Goal: Information Seeking & Learning: Understand process/instructions

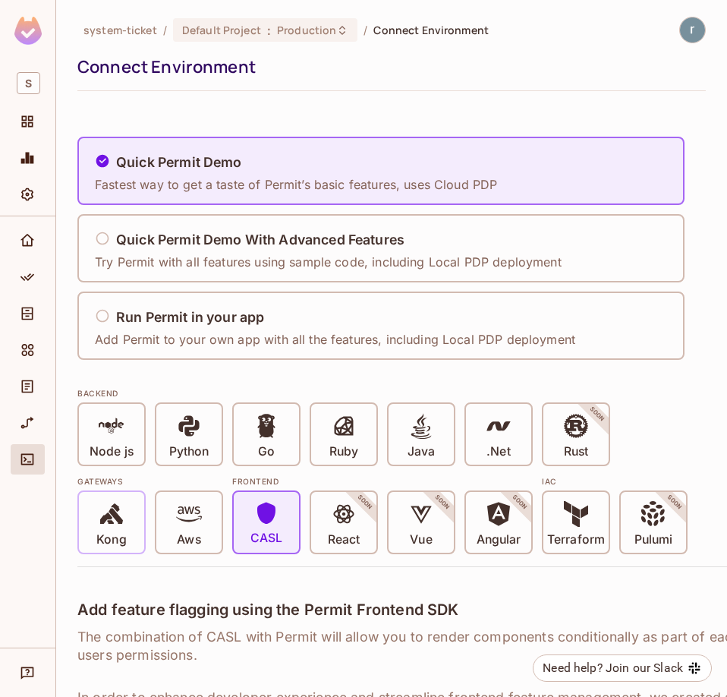
click at [112, 519] on icon at bounding box center [111, 513] width 23 height 21
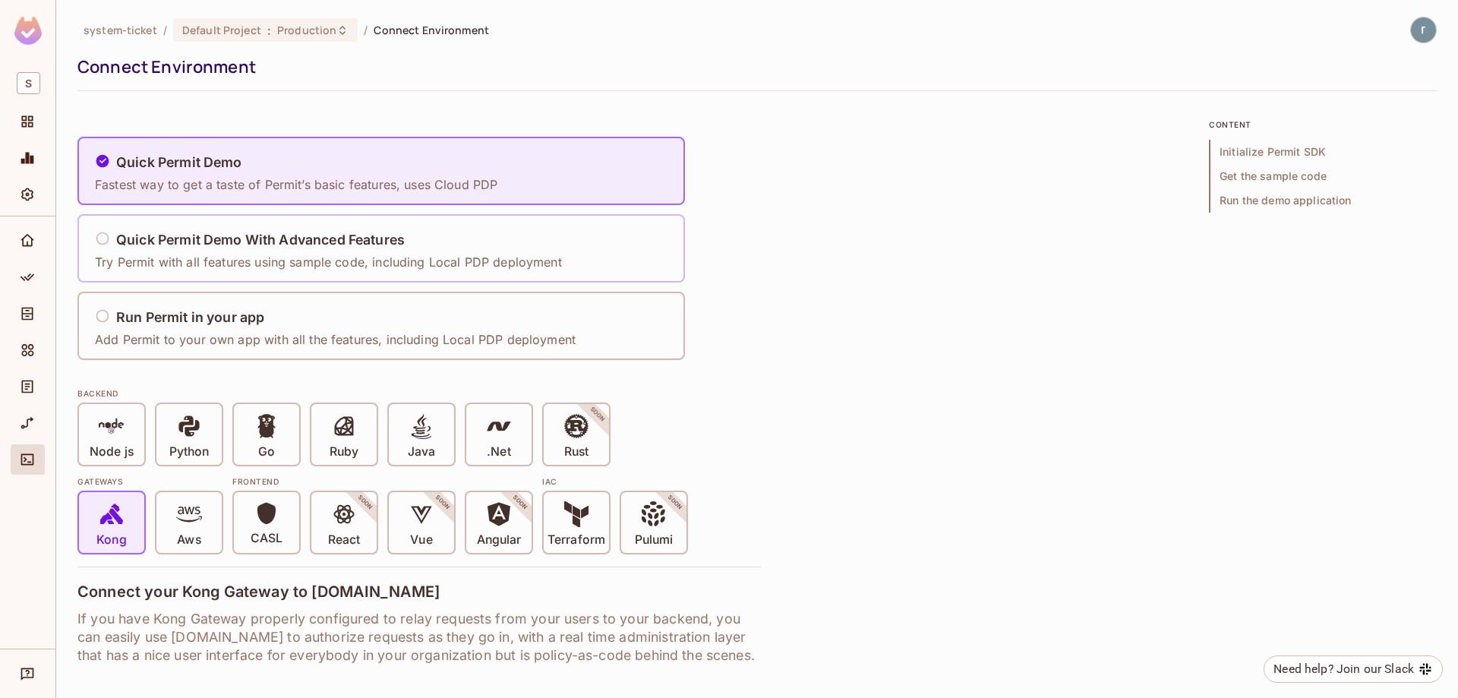
click at [190, 243] on h5 "Quick Permit Demo With Advanced Features" at bounding box center [260, 239] width 289 height 15
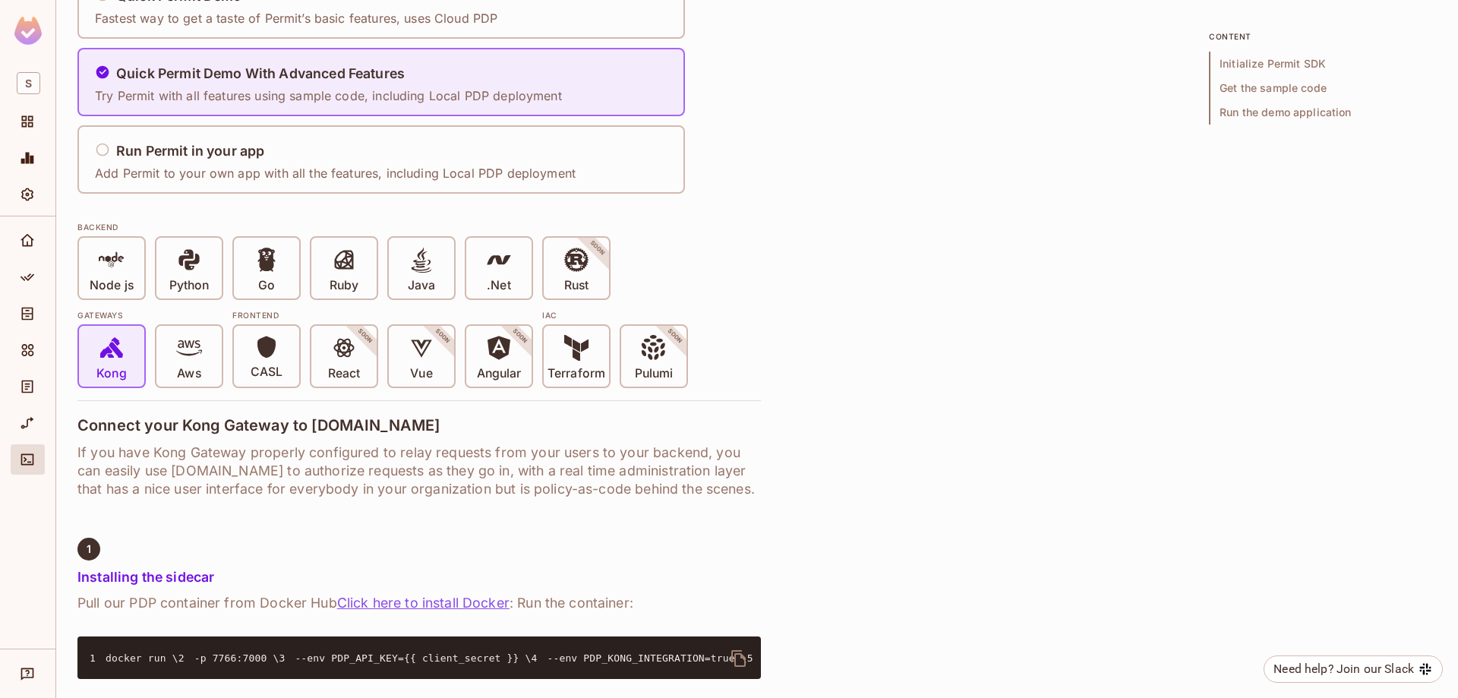
scroll to position [76, 0]
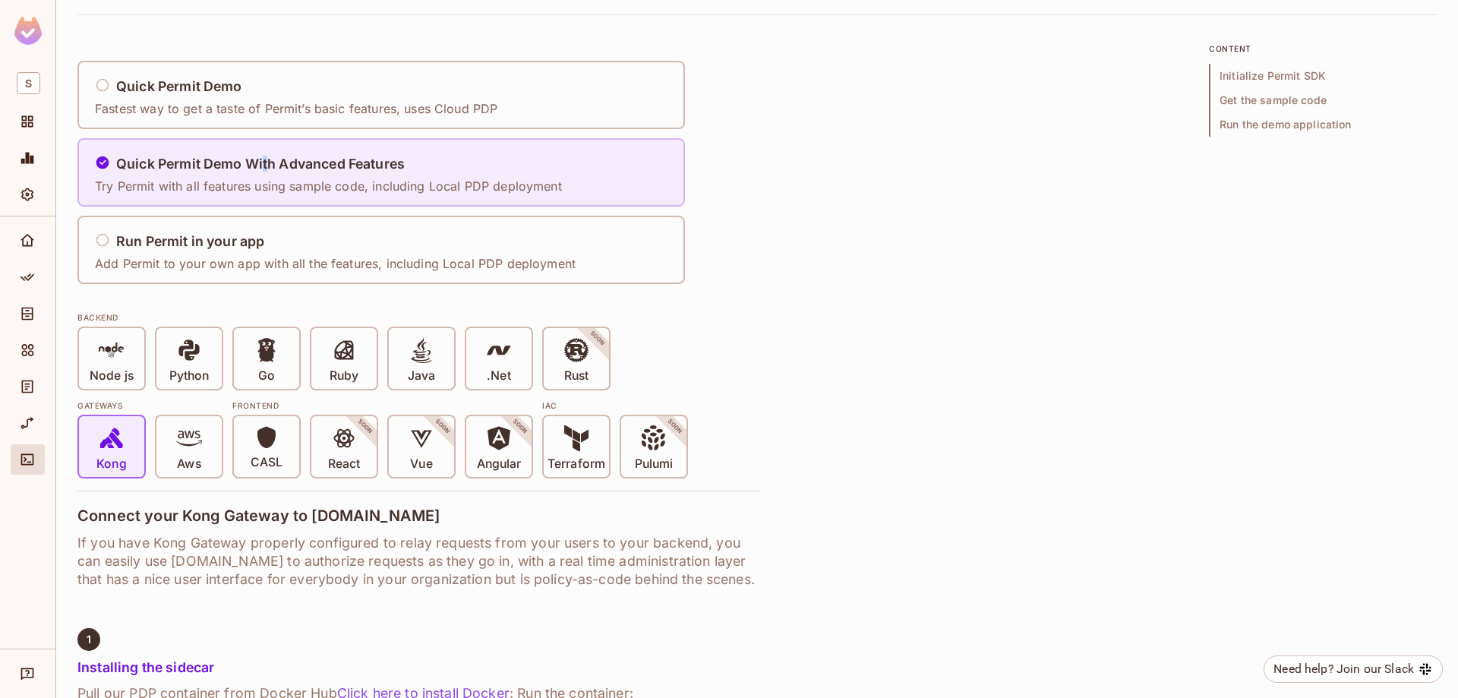
click at [266, 166] on h5 "Quick Permit Demo With Advanced Features" at bounding box center [260, 163] width 289 height 15
click at [219, 235] on h5 "Run Permit in your app" at bounding box center [190, 241] width 148 height 15
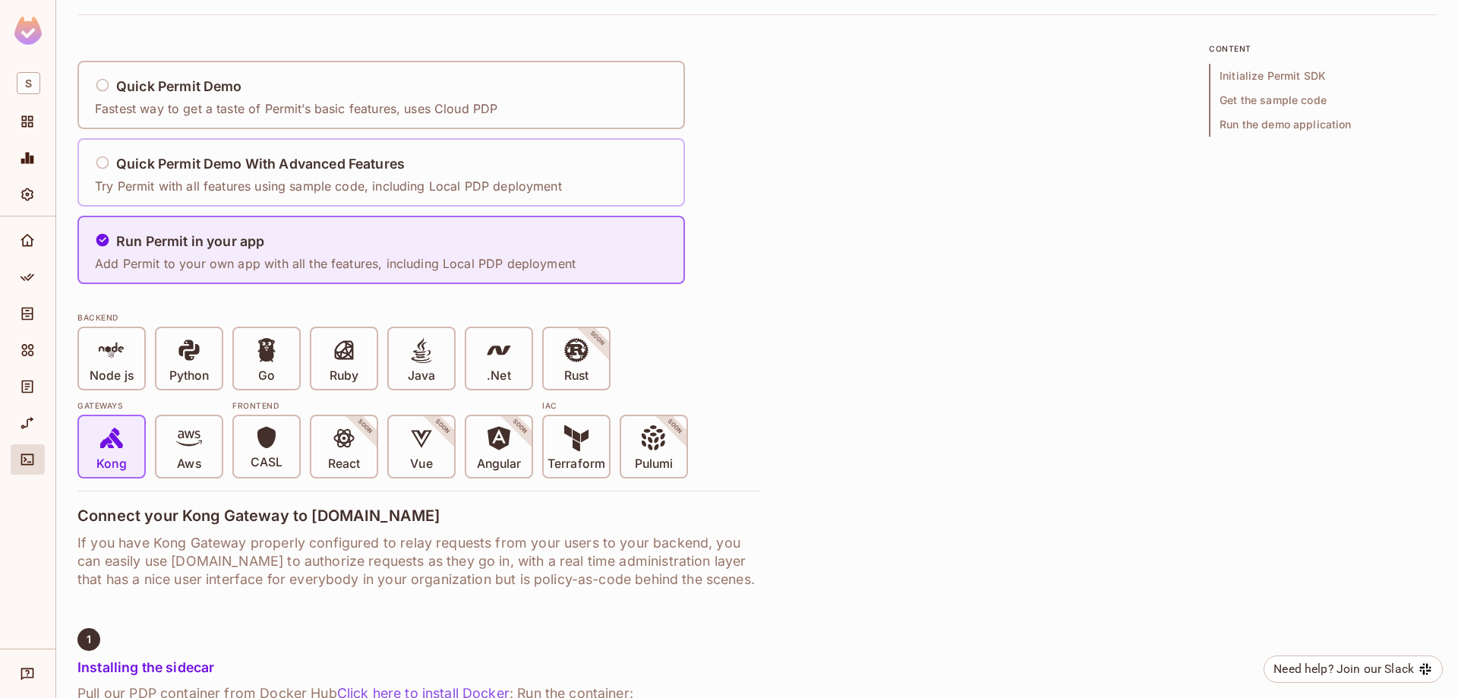
click at [225, 177] on div "Quick Permit Demo With Advanced Features Try Permit with all features using sam…" at bounding box center [328, 172] width 467 height 45
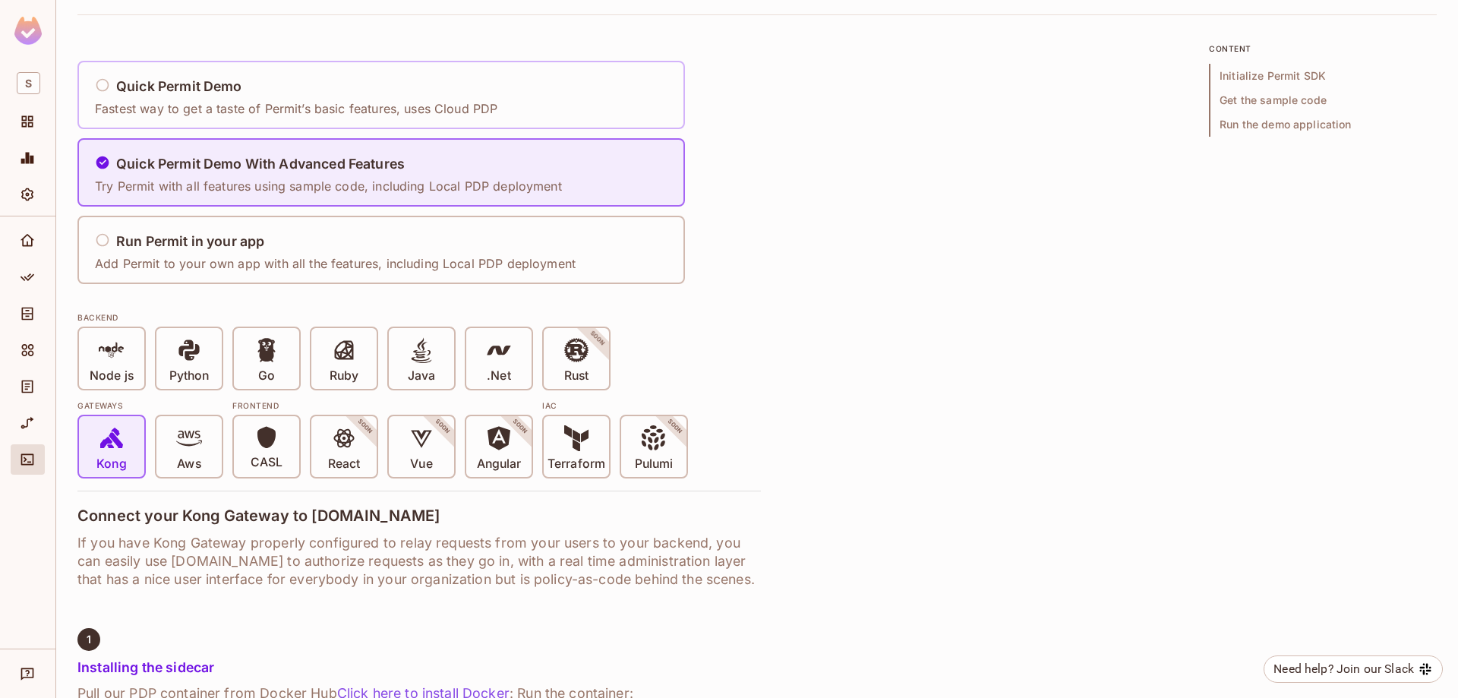
click at [225, 90] on h5 "Quick Permit Demo" at bounding box center [179, 86] width 126 height 15
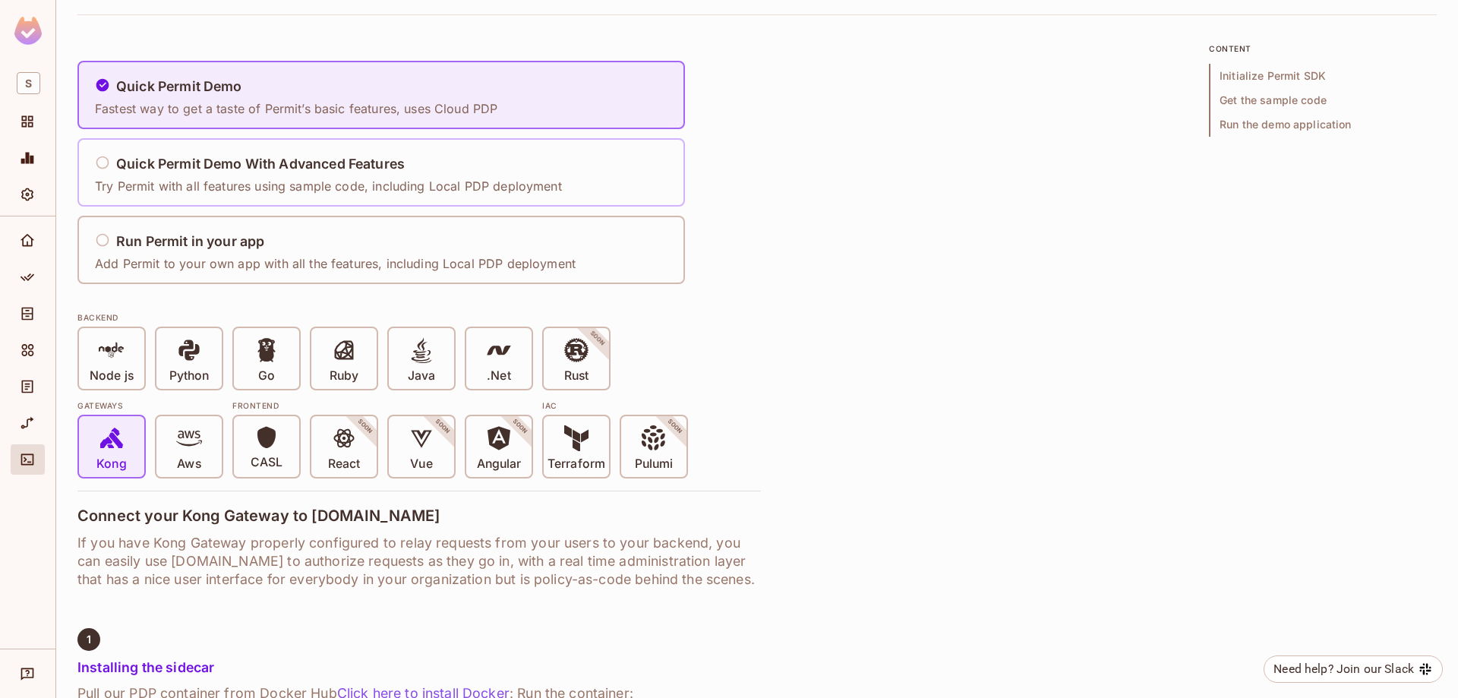
click at [231, 184] on p "Try Permit with all features using sample code, including Local PDP deployment" at bounding box center [328, 186] width 467 height 17
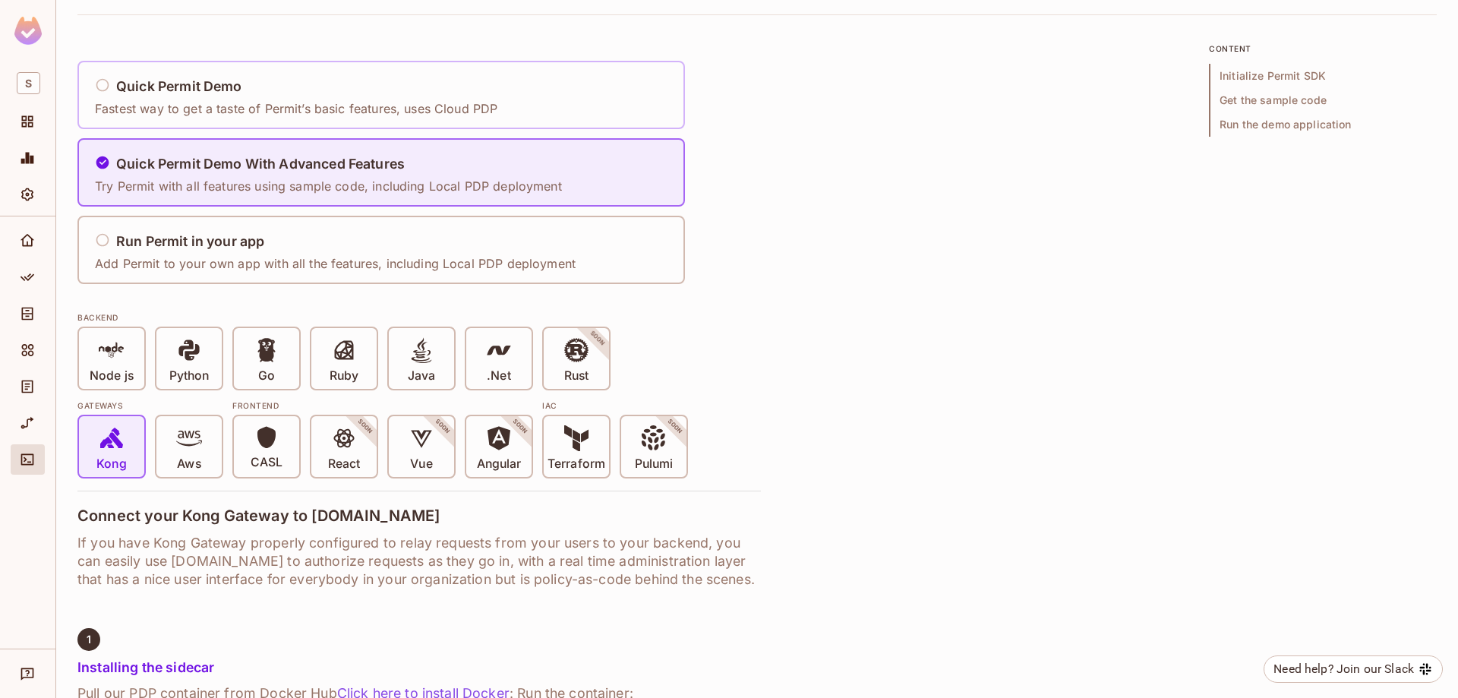
click at [232, 93] on h5 "Quick Permit Demo" at bounding box center [179, 86] width 126 height 15
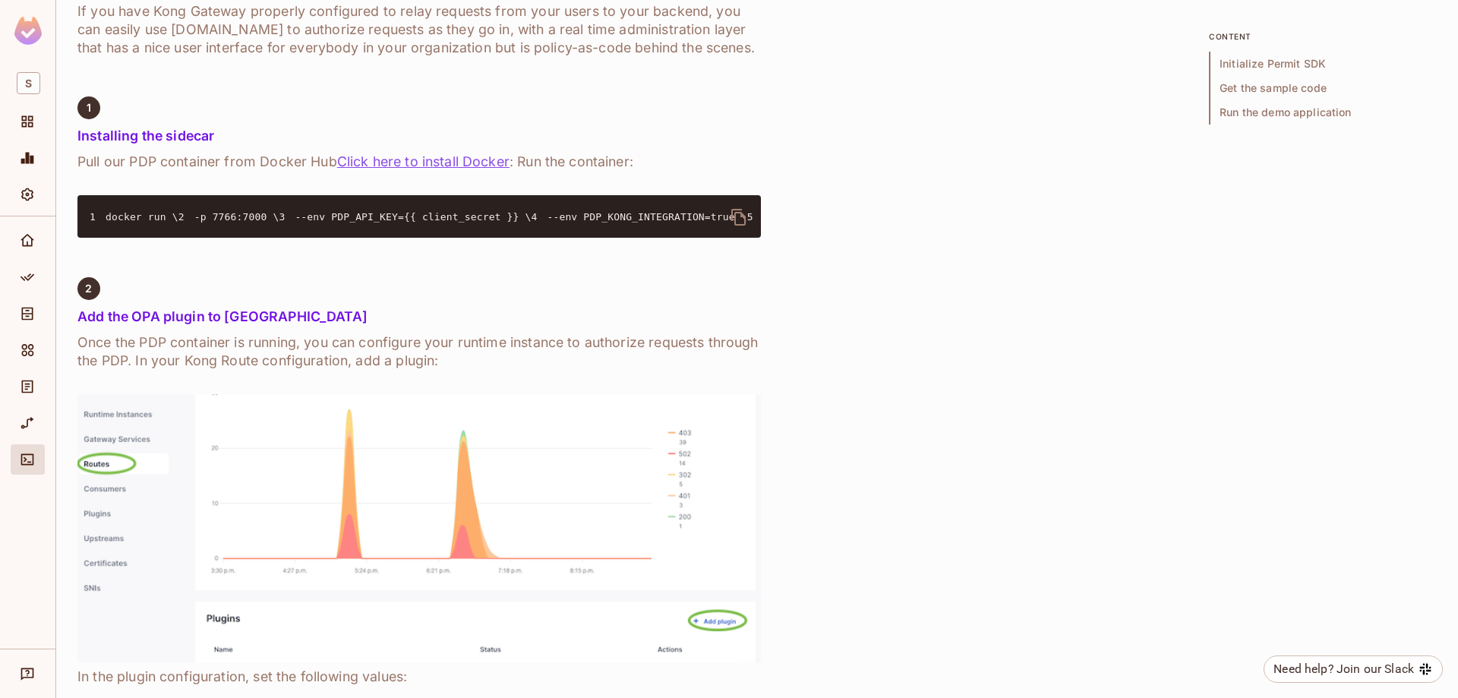
scroll to position [228, 0]
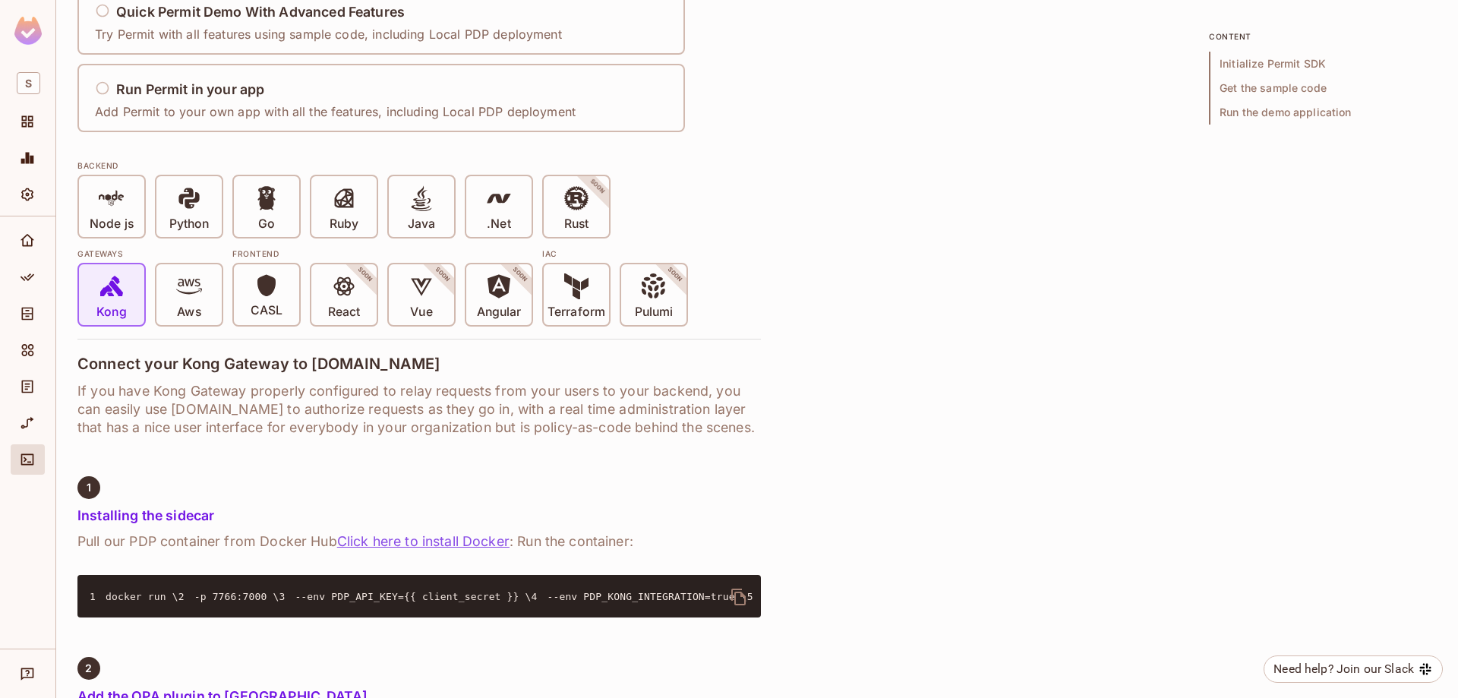
click at [727, 87] on span "Get the sample code" at bounding box center [1323, 88] width 228 height 24
click at [727, 113] on span "Run the demo application" at bounding box center [1323, 112] width 228 height 24
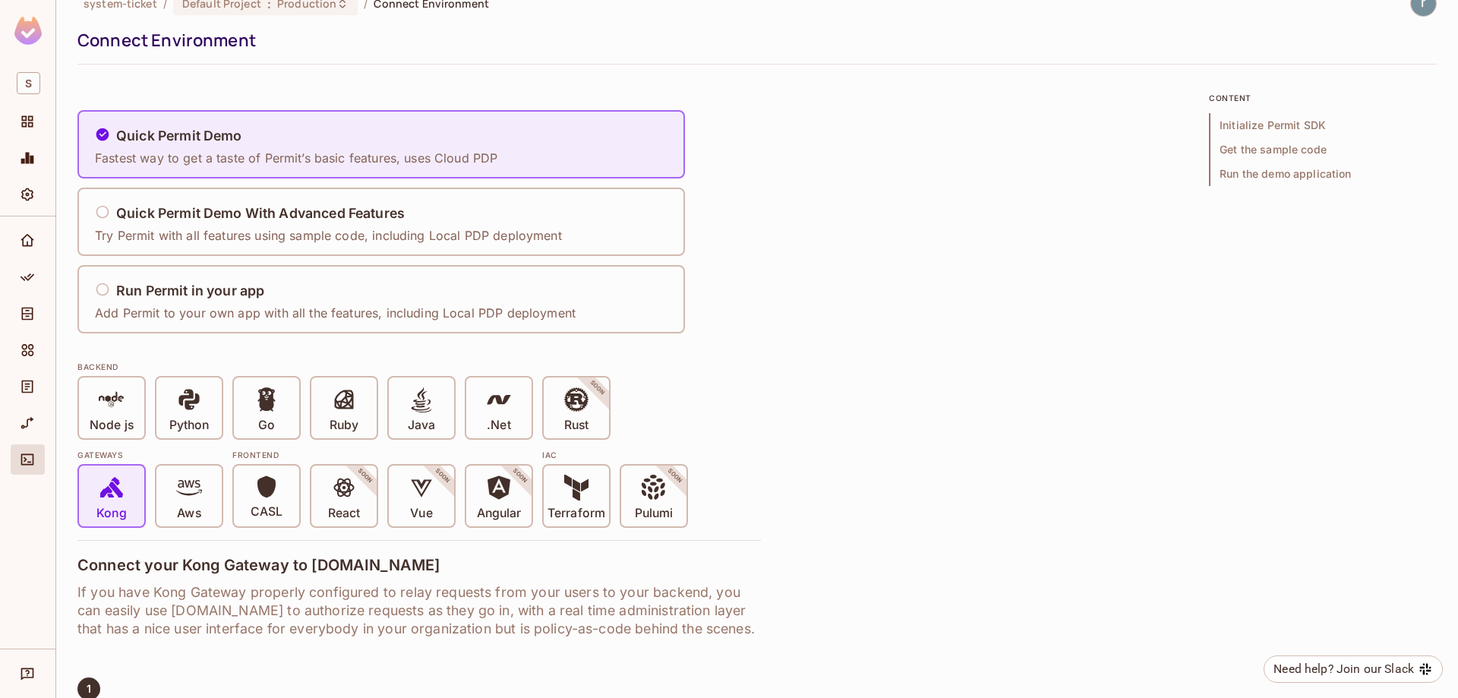
scroll to position [0, 0]
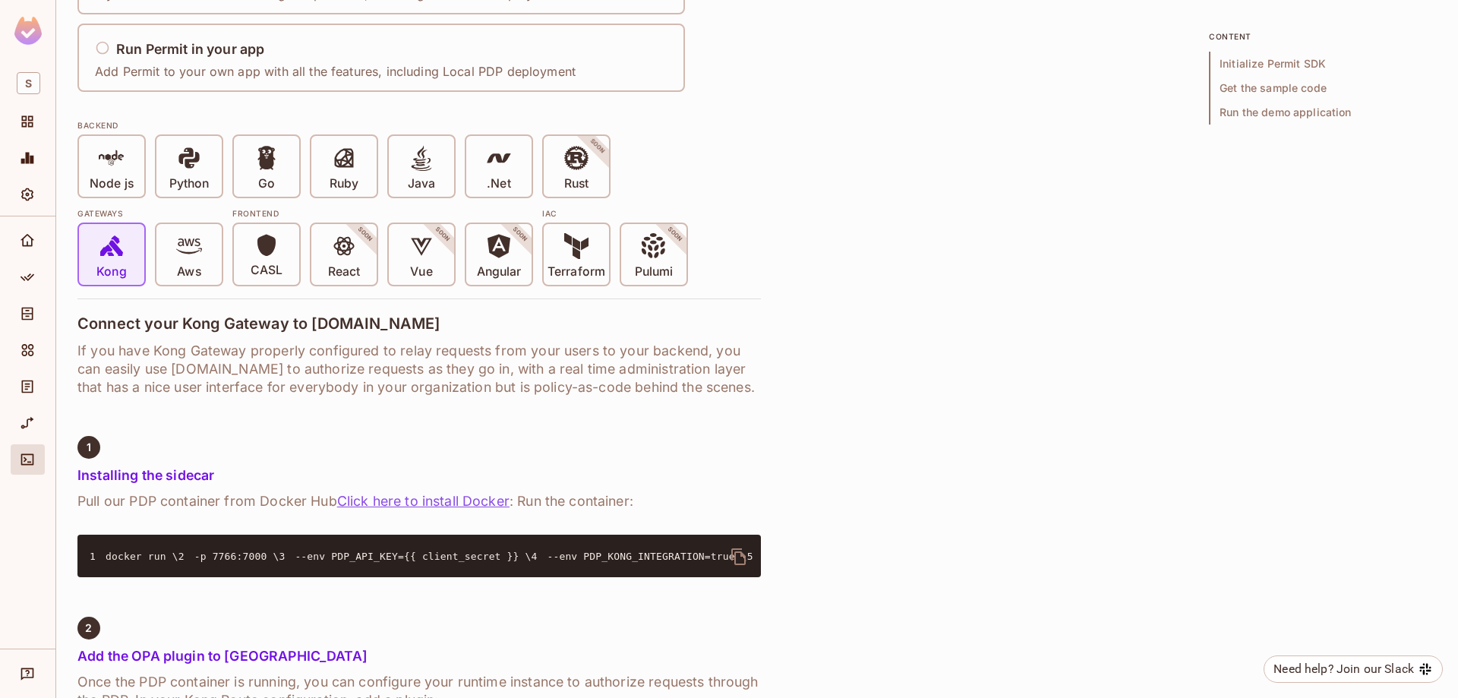
scroll to position [304, 0]
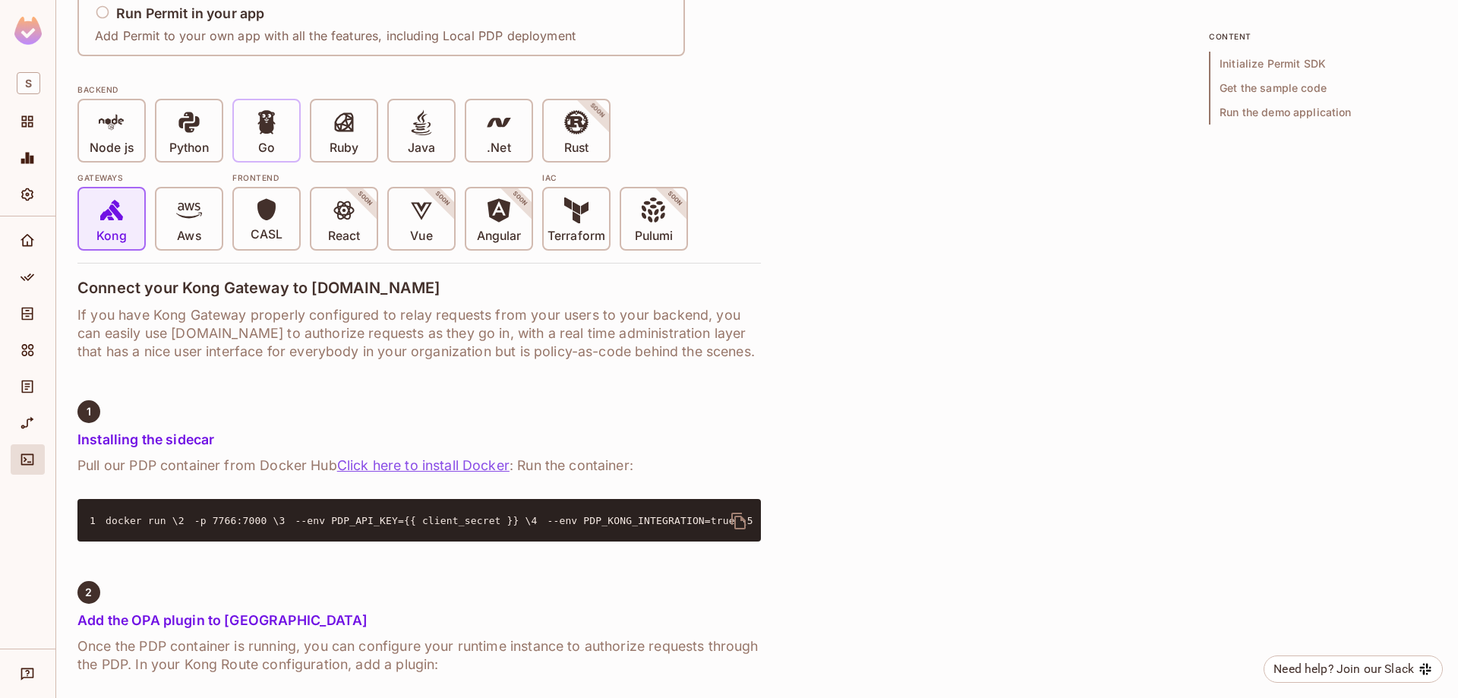
click at [267, 131] on icon at bounding box center [265, 122] width 17 height 24
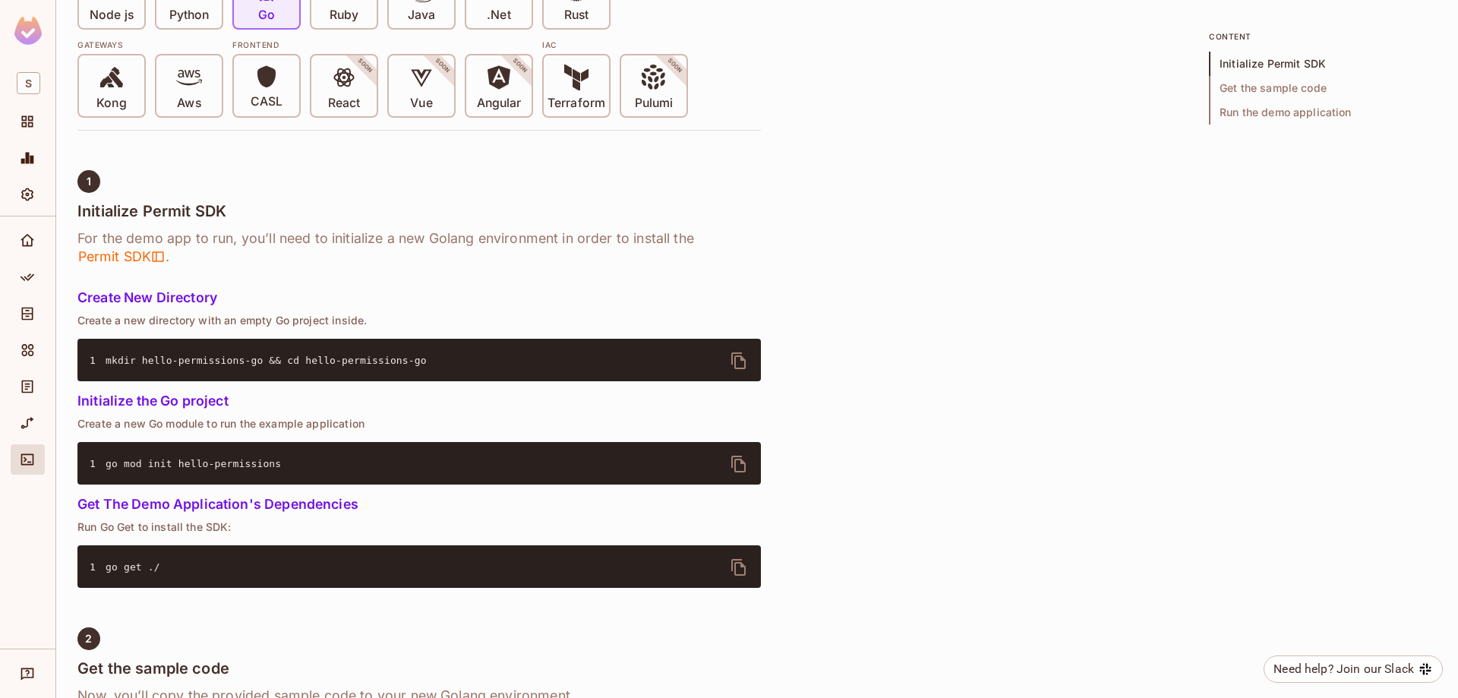
scroll to position [228, 0]
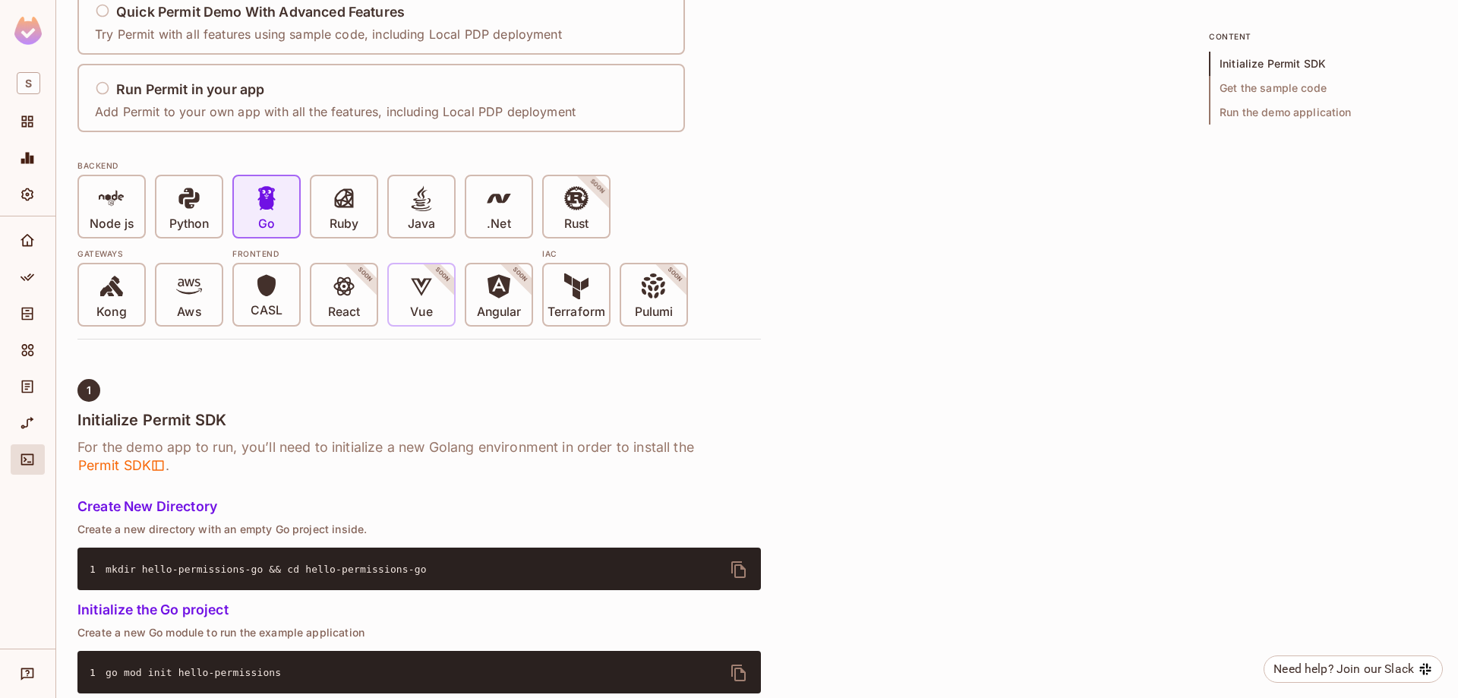
click at [416, 285] on icon at bounding box center [421, 286] width 21 height 17
click at [418, 282] on icon at bounding box center [422, 286] width 26 height 26
click at [572, 210] on span at bounding box center [576, 200] width 26 height 31
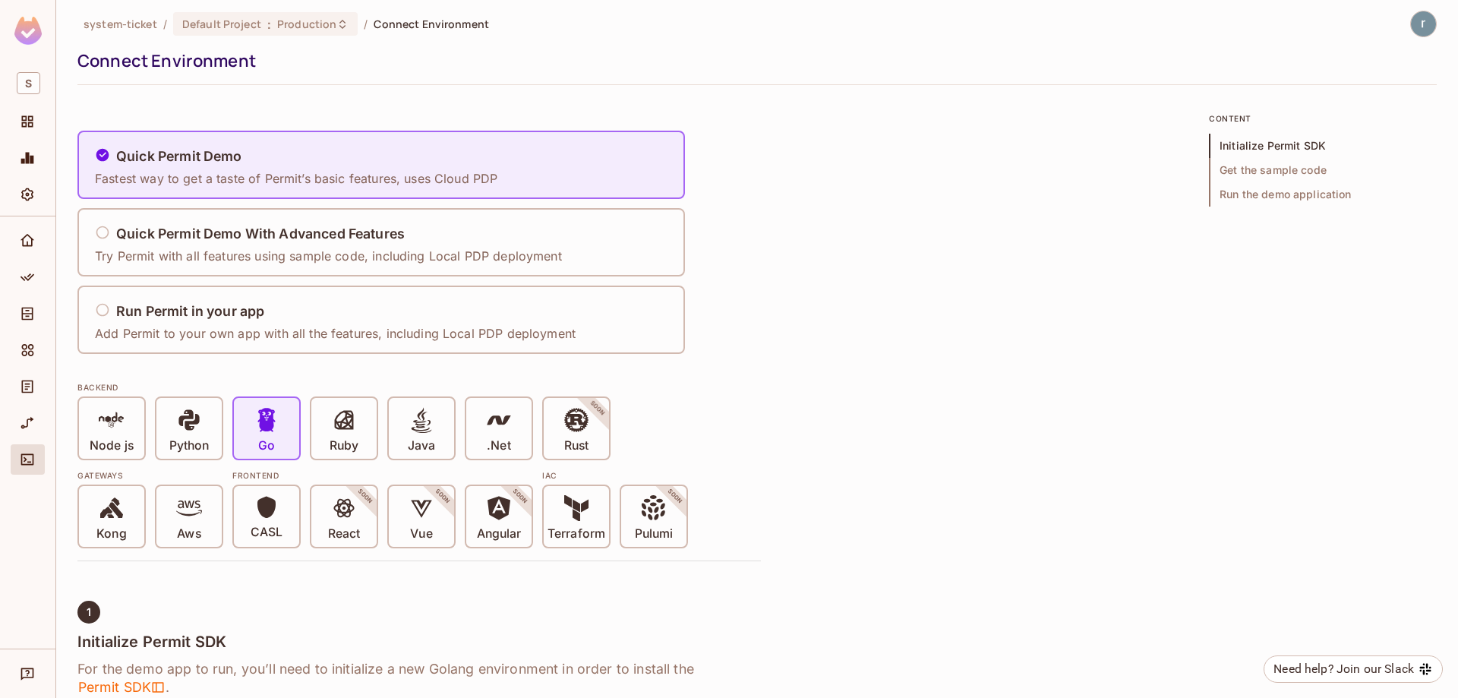
scroll to position [0, 0]
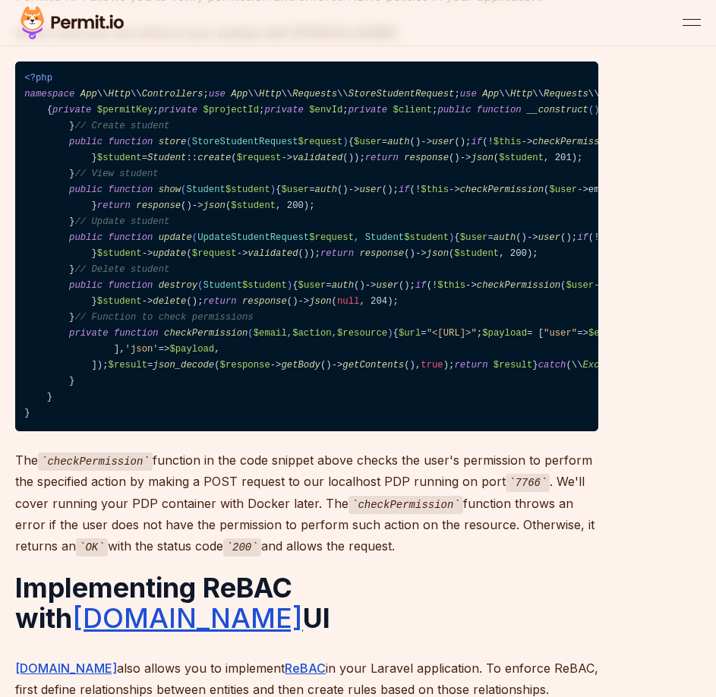
scroll to position [10554, 0]
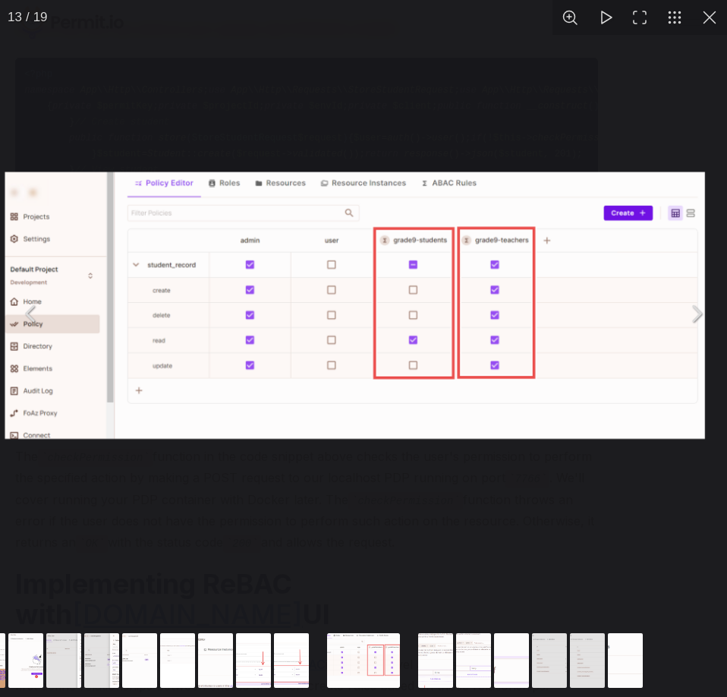
click at [207, 219] on img "You can close this modal content with the ESC key" at bounding box center [355, 305] width 700 height 267
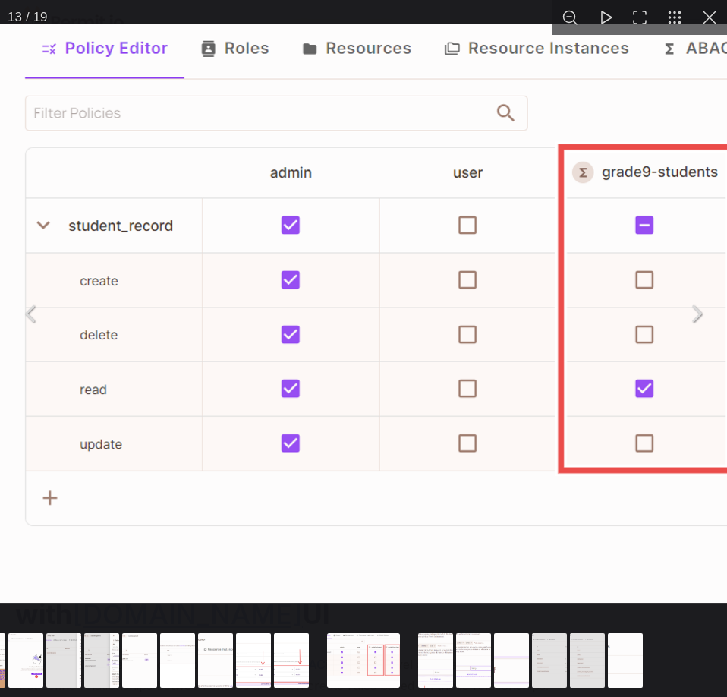
click at [317, 264] on img "You can close this modal content with the ESC key" at bounding box center [518, 313] width 1519 height 579
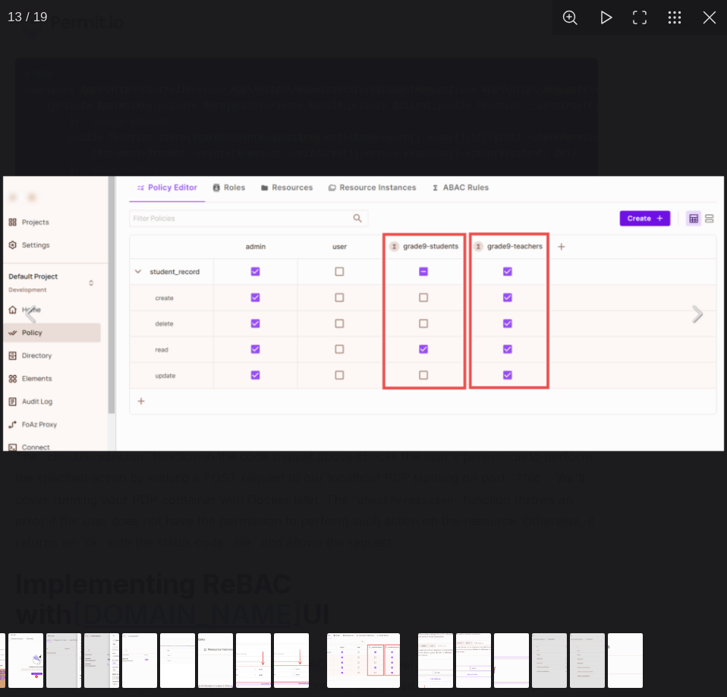
click at [317, 538] on div "You can close this modal content with the ESC key" at bounding box center [363, 313] width 727 height 627
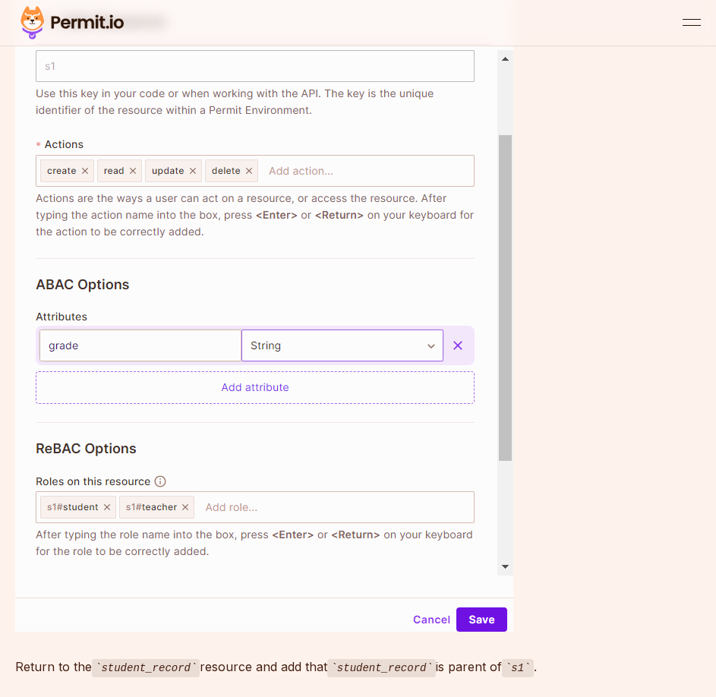
scroll to position [12680, 0]
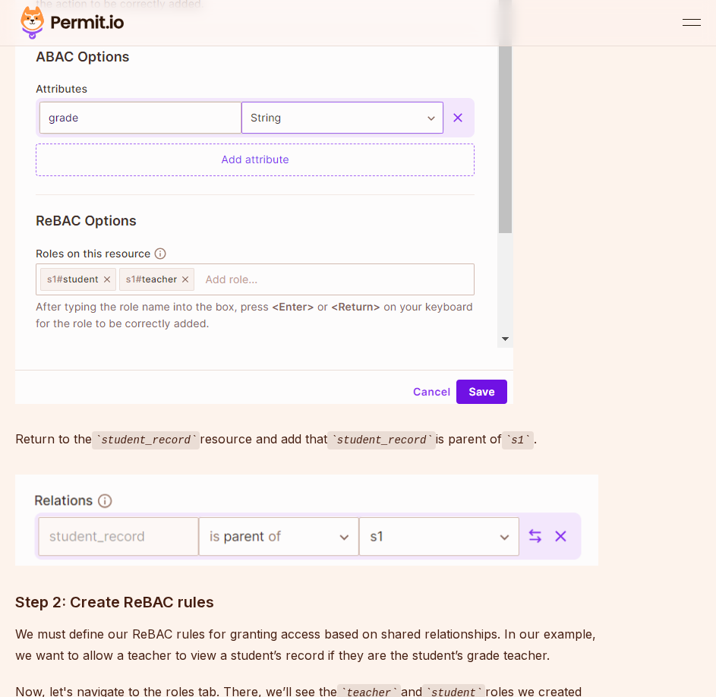
drag, startPoint x: 527, startPoint y: 390, endPoint x: 8, endPoint y: 381, distance: 518.7
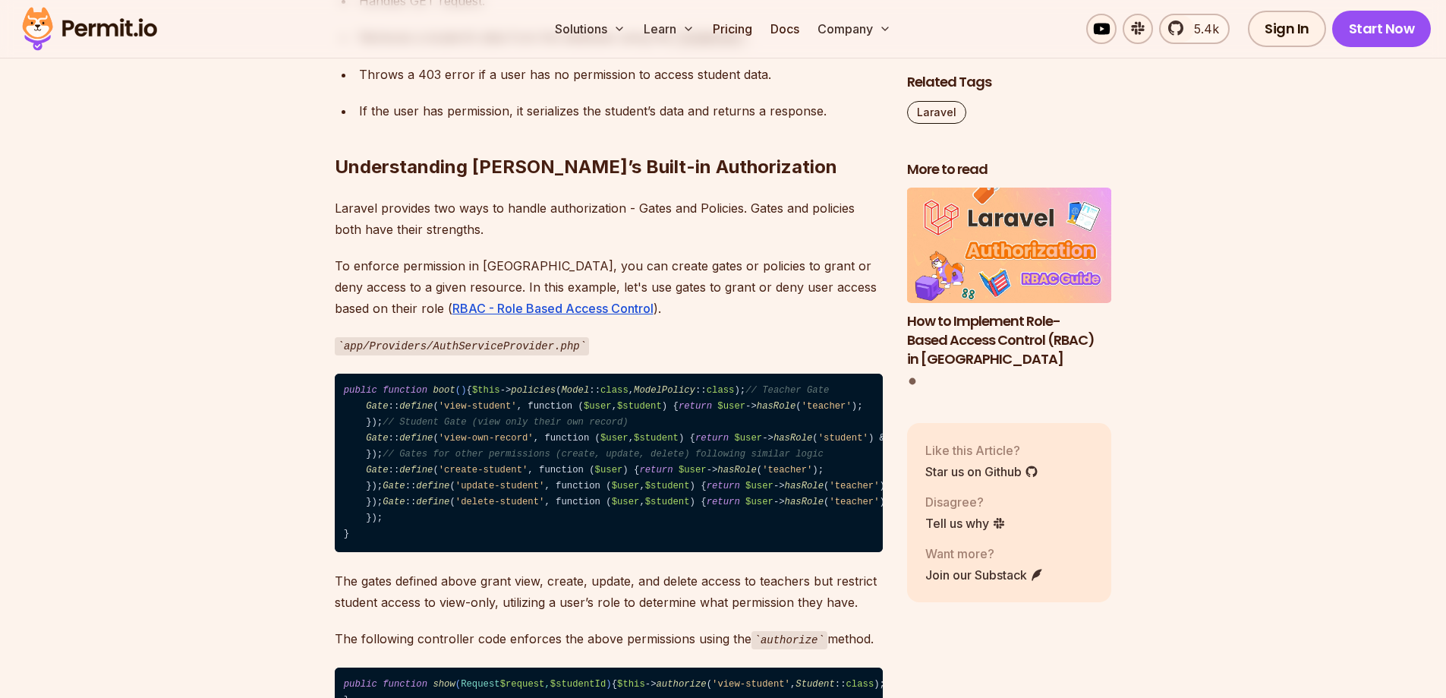
scroll to position [2278, 0]
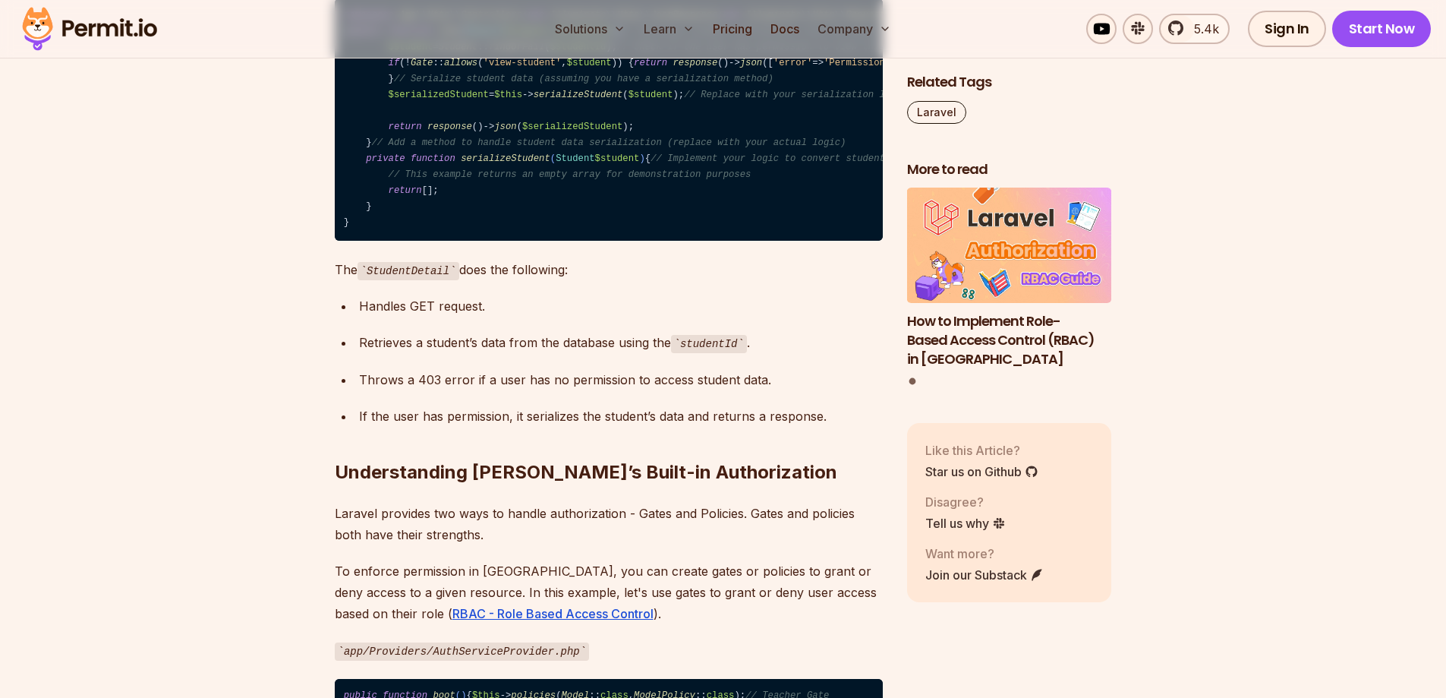
scroll to position [1974, 0]
drag, startPoint x: 383, startPoint y: 212, endPoint x: 612, endPoint y: 216, distance: 228.6
click at [612, 216] on code "namespace App \\ Http \\ Controllers ; use Illuminate \\ Http \\ JsonResponse ;…" at bounding box center [609, 119] width 548 height 242
click at [423, 68] on span "Gate" at bounding box center [422, 62] width 22 height 11
click at [581, 68] on span "$student" at bounding box center [589, 62] width 45 height 11
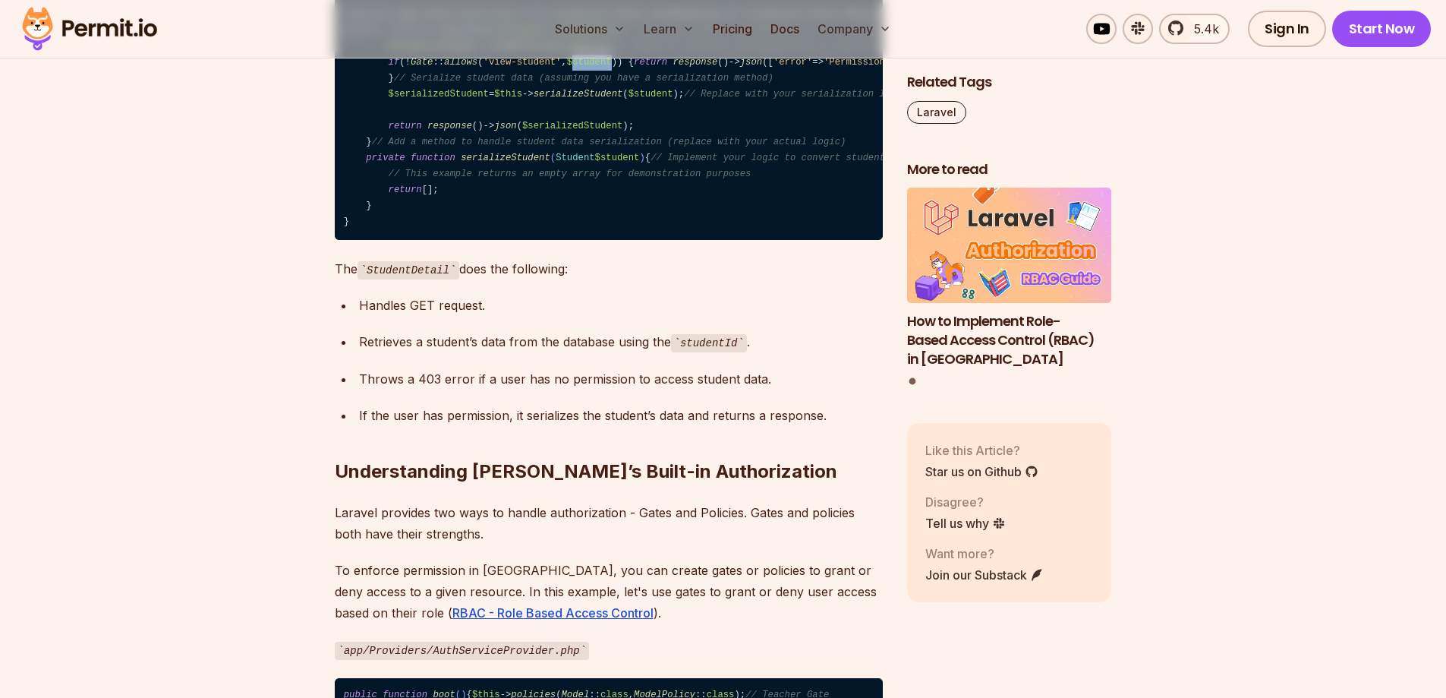
click at [581, 68] on span "$student" at bounding box center [589, 62] width 45 height 11
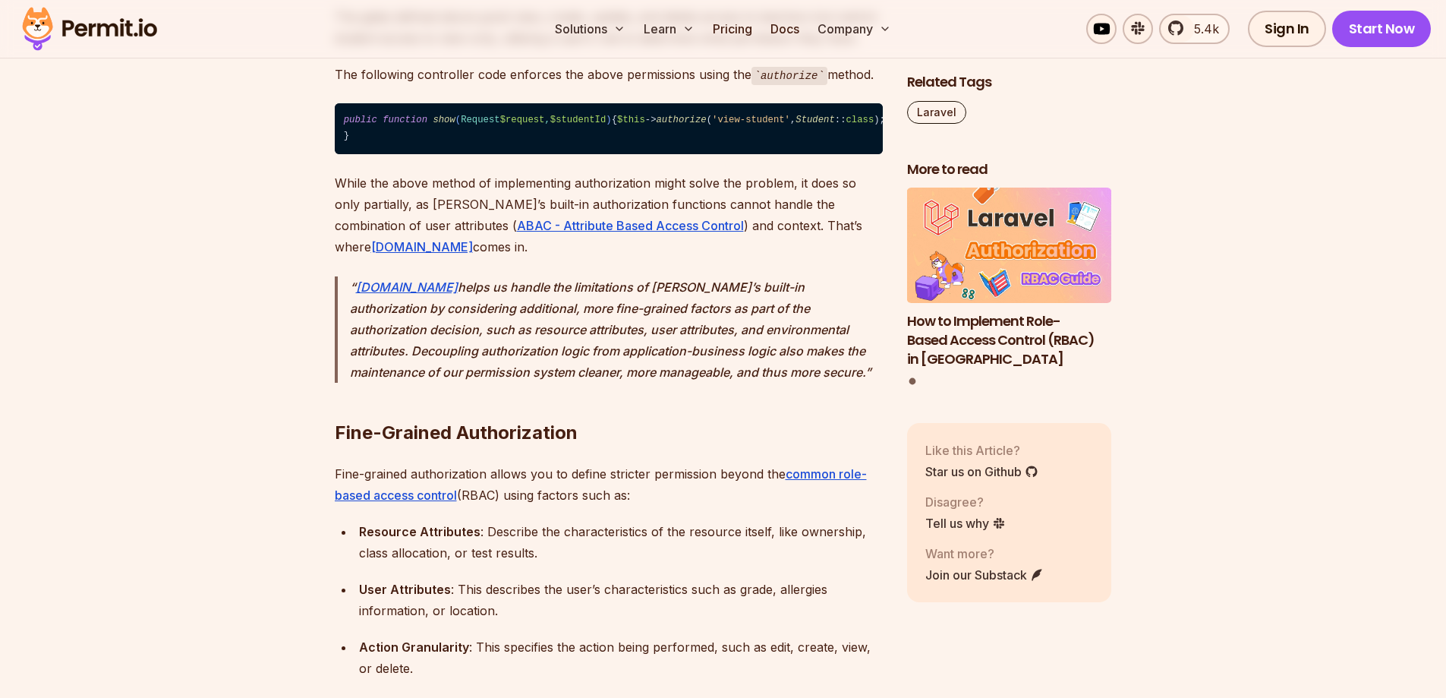
scroll to position [2733, 0]
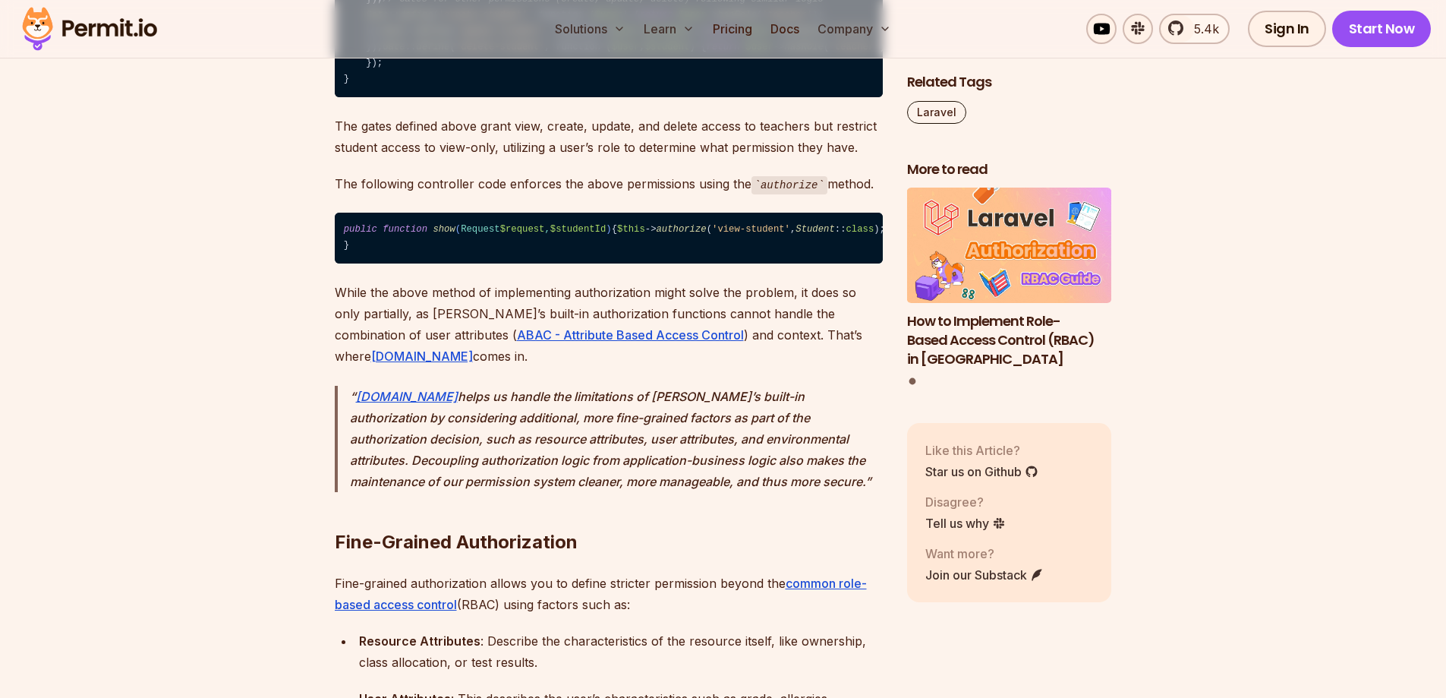
drag, startPoint x: 362, startPoint y: 283, endPoint x: 636, endPoint y: 284, distance: 273.4
click at [636, 97] on code "public function boot ( ) { $this -> policies ( Model :: class , ModelPolicy :: …" at bounding box center [609, 8] width 548 height 178
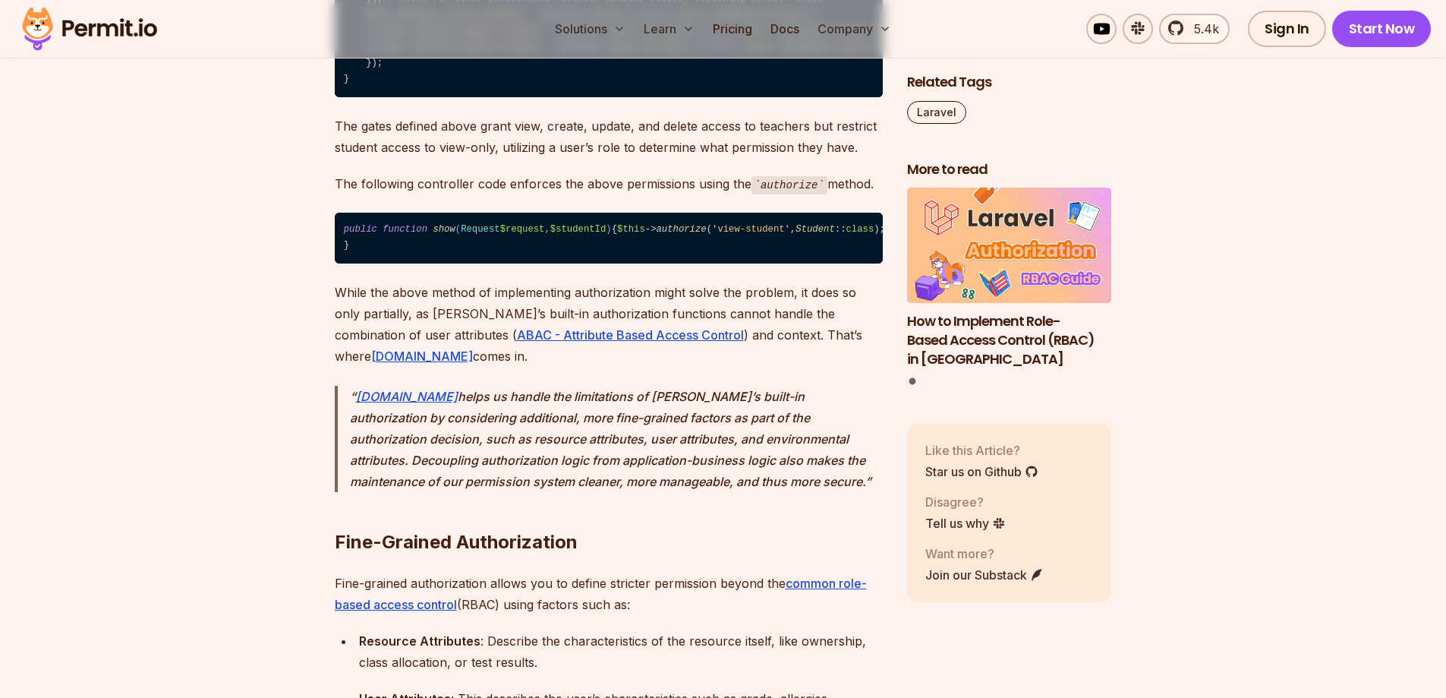
drag, startPoint x: 560, startPoint y: 350, endPoint x: 422, endPoint y: 352, distance: 138.2
click at [422, 97] on code "public function boot ( ) { $this -> policies ( Model :: class , ModelPolicy :: …" at bounding box center [609, 8] width 548 height 178
click at [416, 97] on code "public function boot ( ) { $this -> policies ( Model :: class , ModelPolicy :: …" at bounding box center [609, 8] width 548 height 178
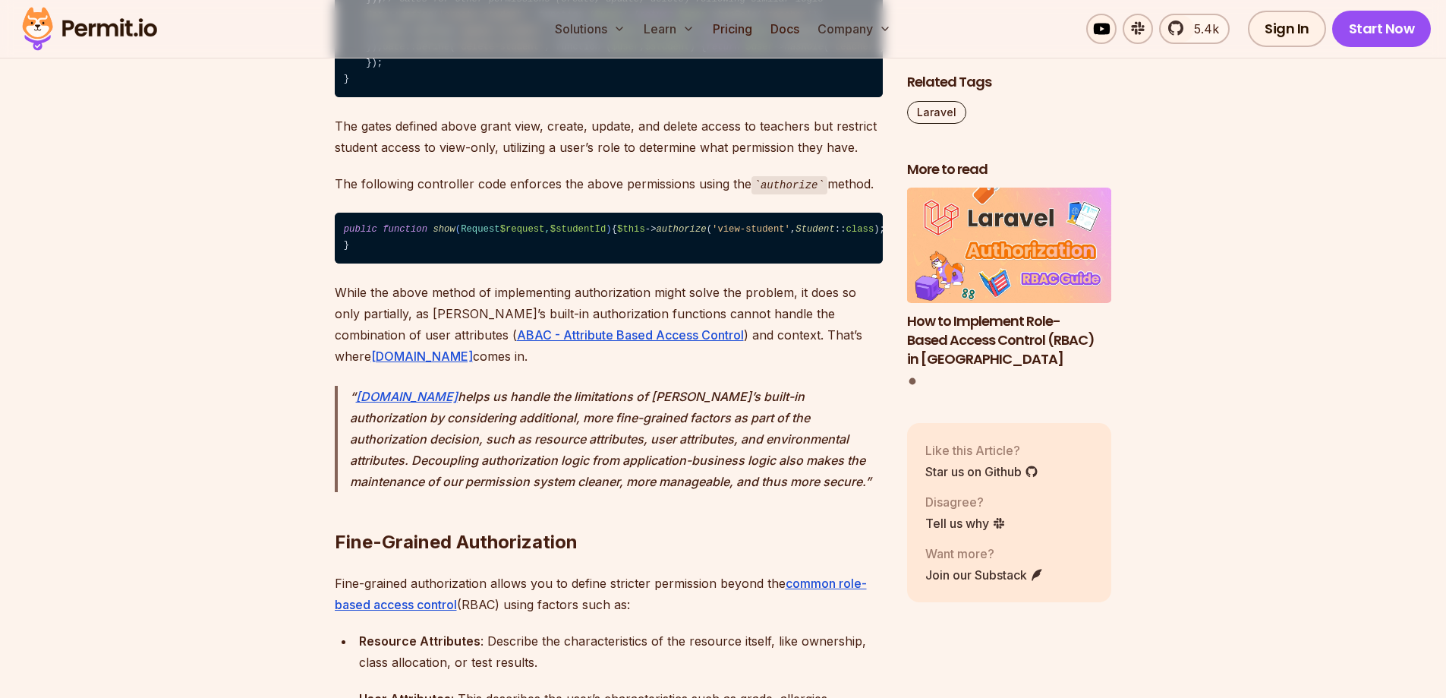
drag, startPoint x: 418, startPoint y: 352, endPoint x: 555, endPoint y: 354, distance: 137.4
click at [555, 97] on code "public function boot ( ) { $this -> policies ( Model :: class , ModelPolicy :: …" at bounding box center [609, 8] width 548 height 178
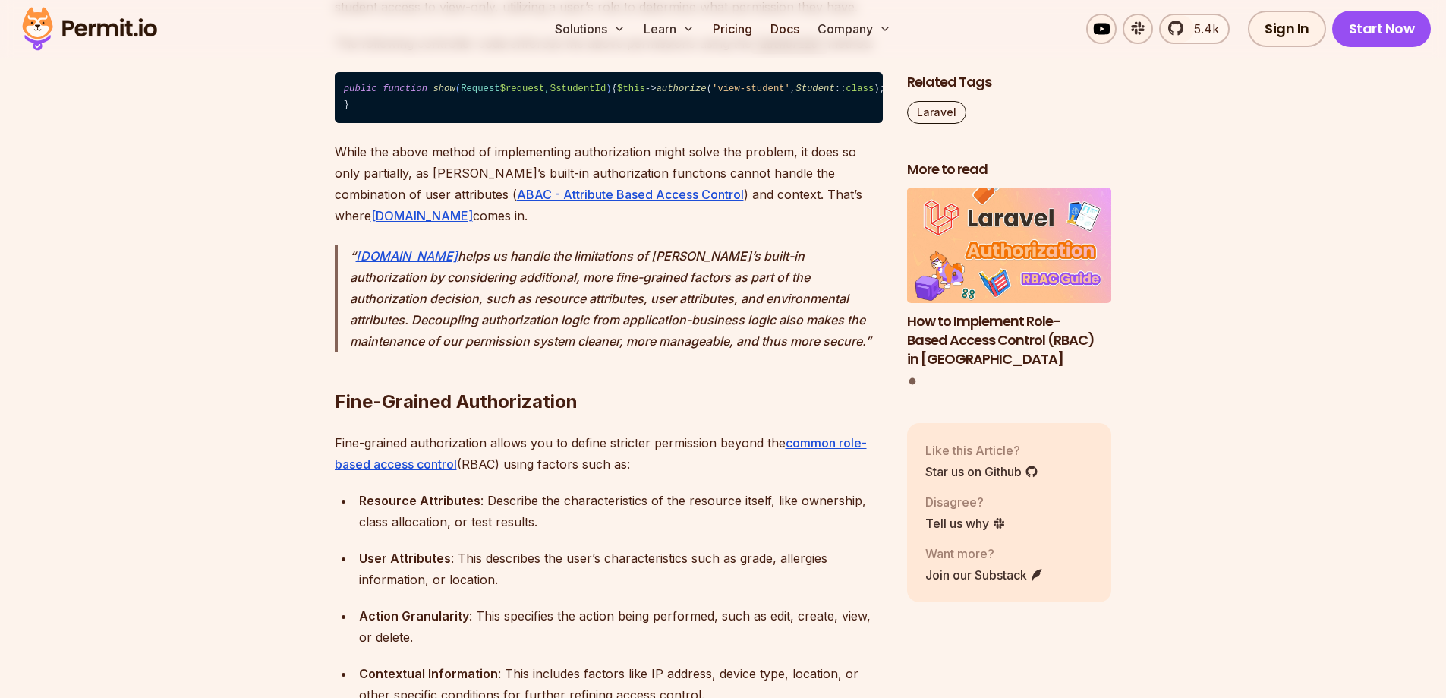
scroll to position [2885, 0]
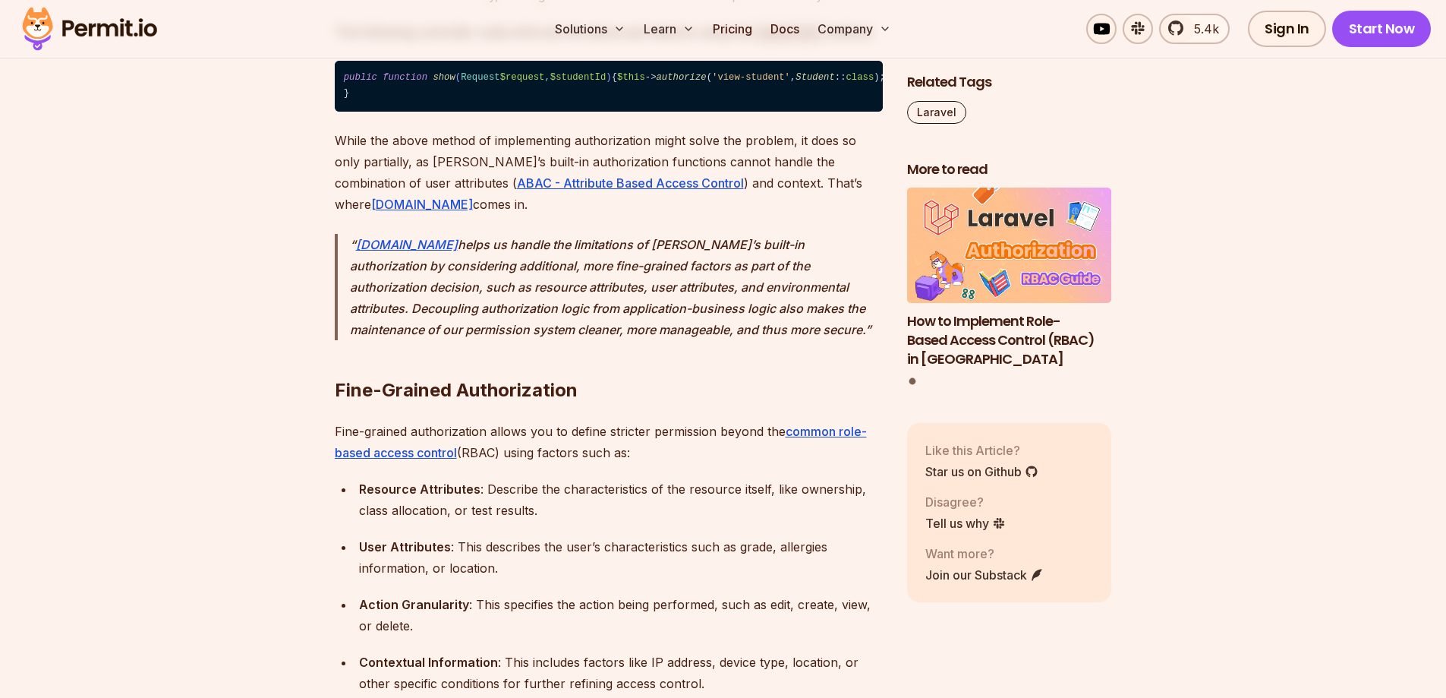
drag, startPoint x: 751, startPoint y: 273, endPoint x: 568, endPoint y: 279, distance: 183.1
drag, startPoint x: 555, startPoint y: 279, endPoint x: 423, endPoint y: 283, distance: 132.2
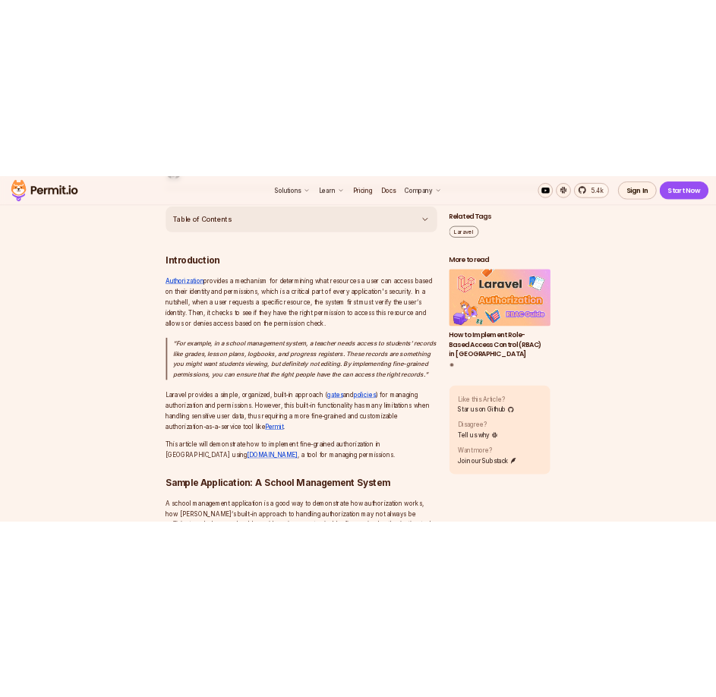
scroll to position [759, 0]
